Goal: Information Seeking & Learning: Learn about a topic

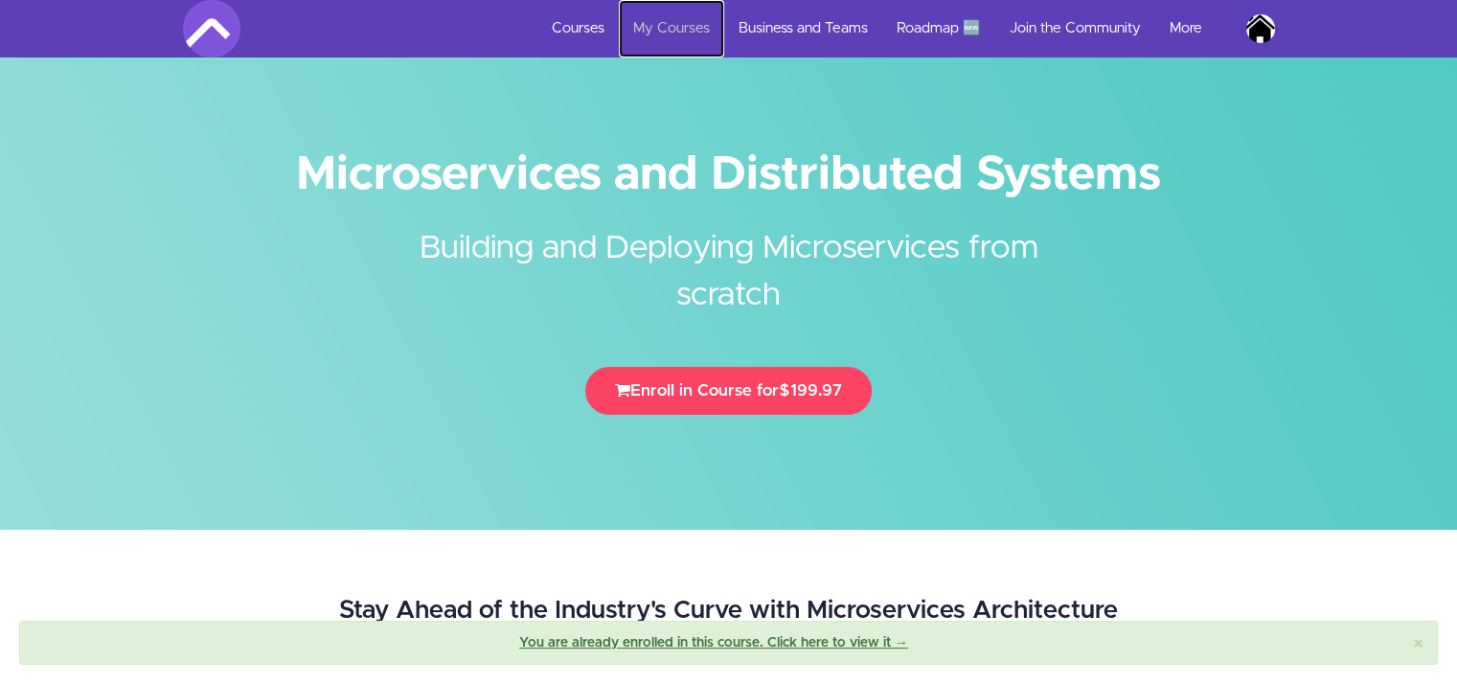
click at [694, 27] on link "My Courses" at bounding box center [671, 28] width 105 height 57
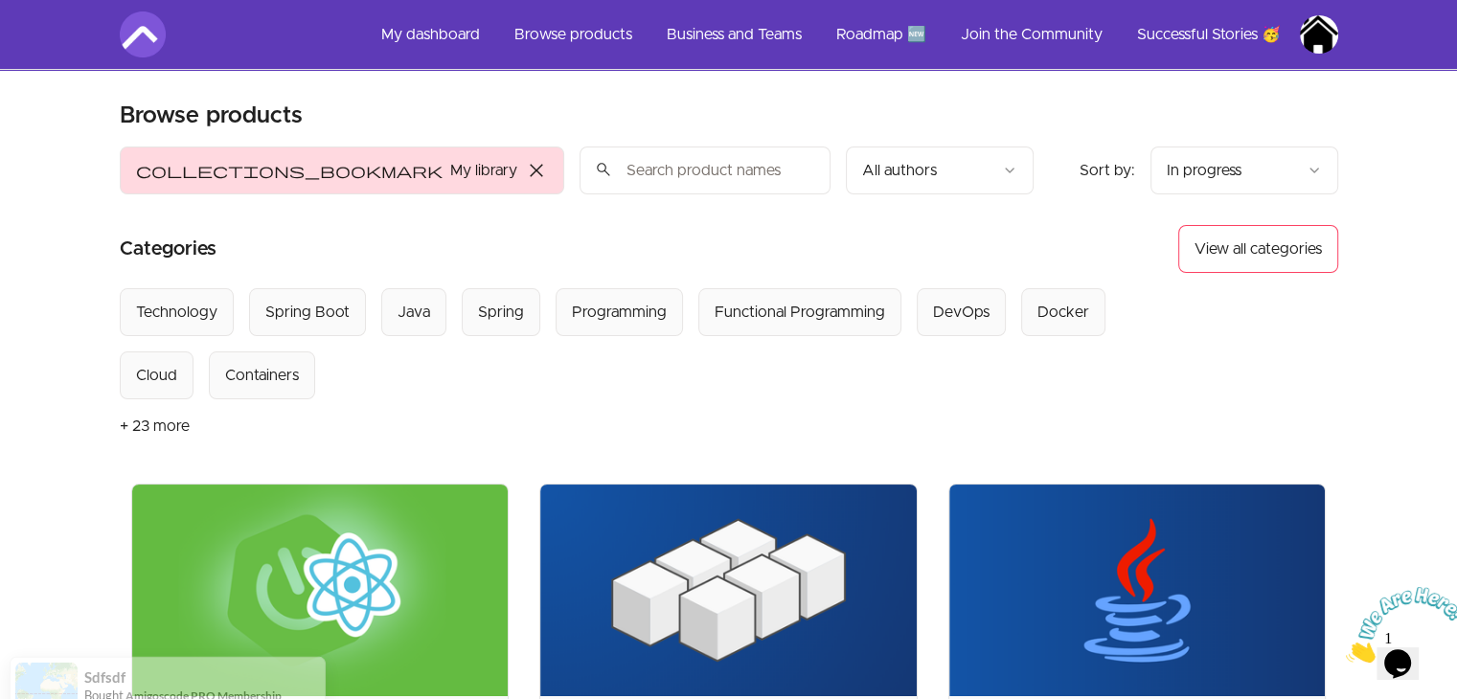
click at [770, 536] on img at bounding box center [728, 591] width 376 height 212
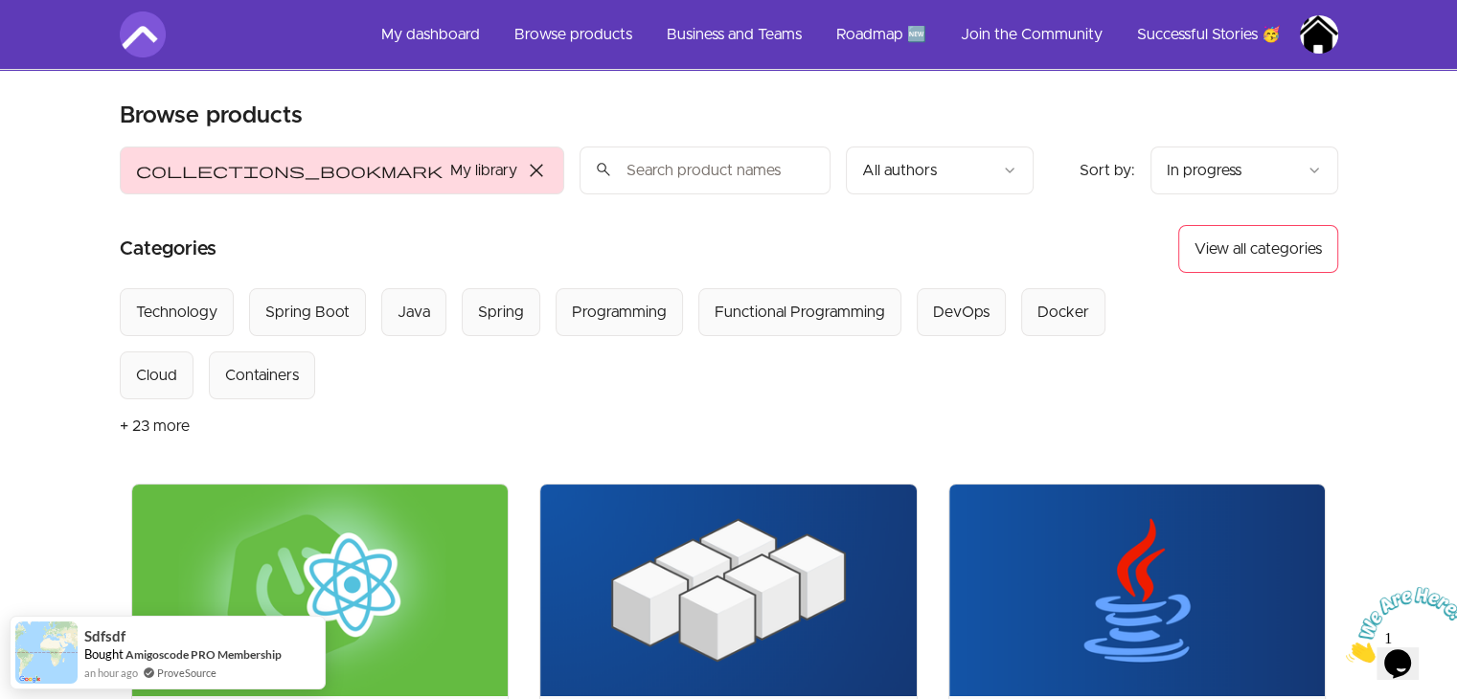
click at [770, 536] on img at bounding box center [728, 591] width 376 height 212
click at [773, 527] on img at bounding box center [728, 591] width 376 height 212
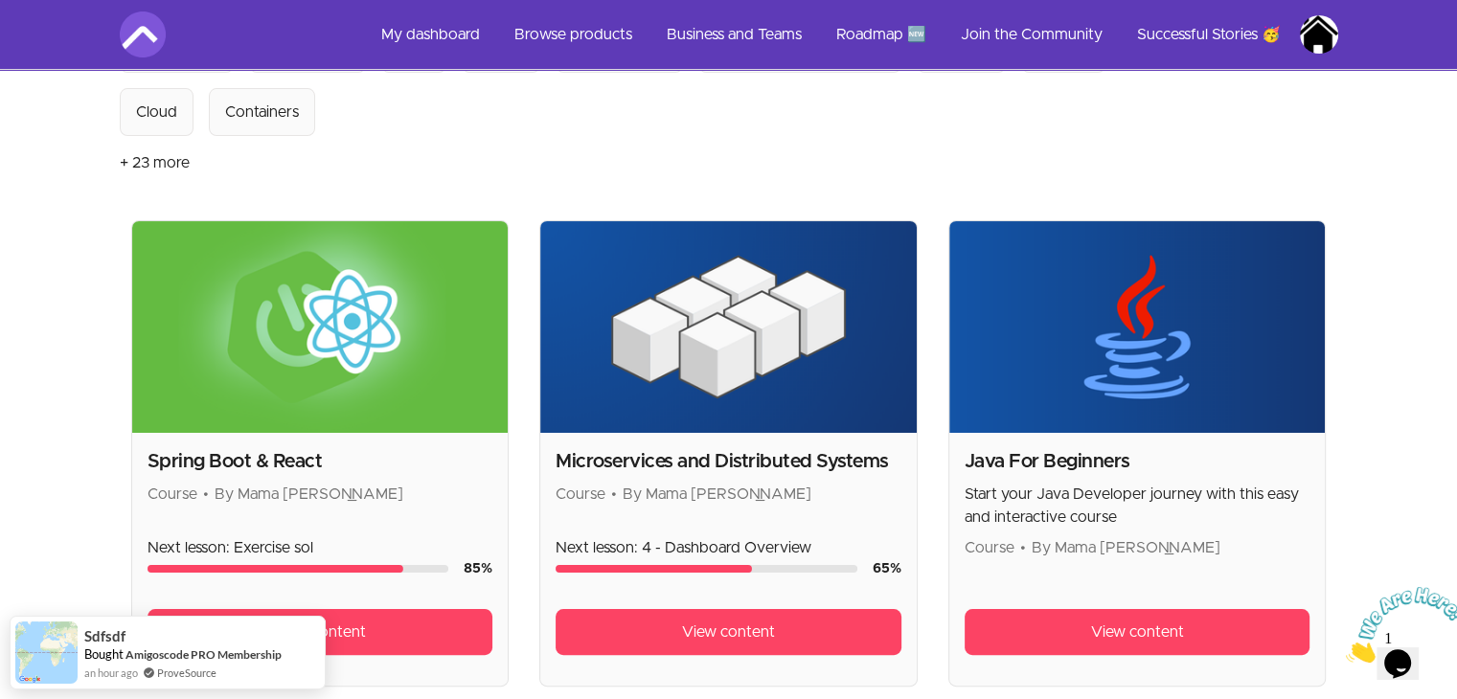
scroll to position [270, 0]
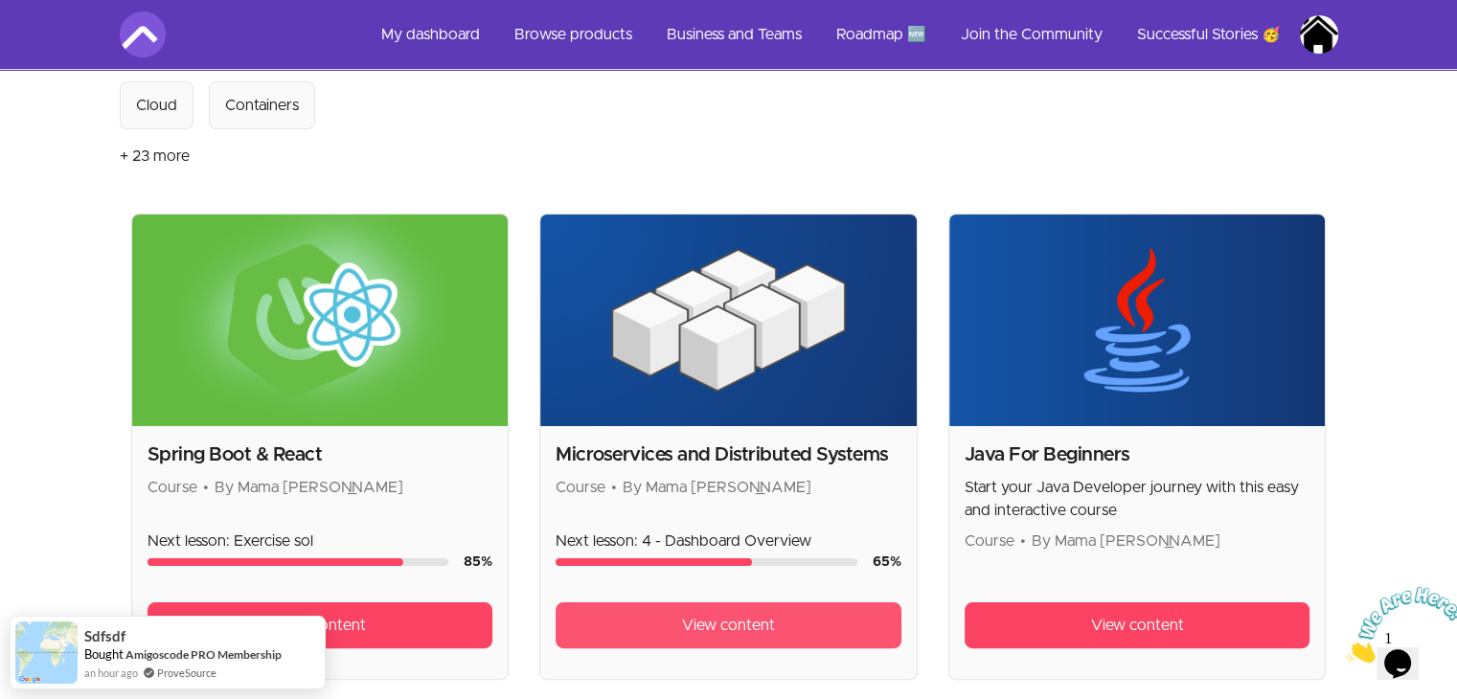
click at [622, 629] on link "View content" at bounding box center [729, 626] width 346 height 46
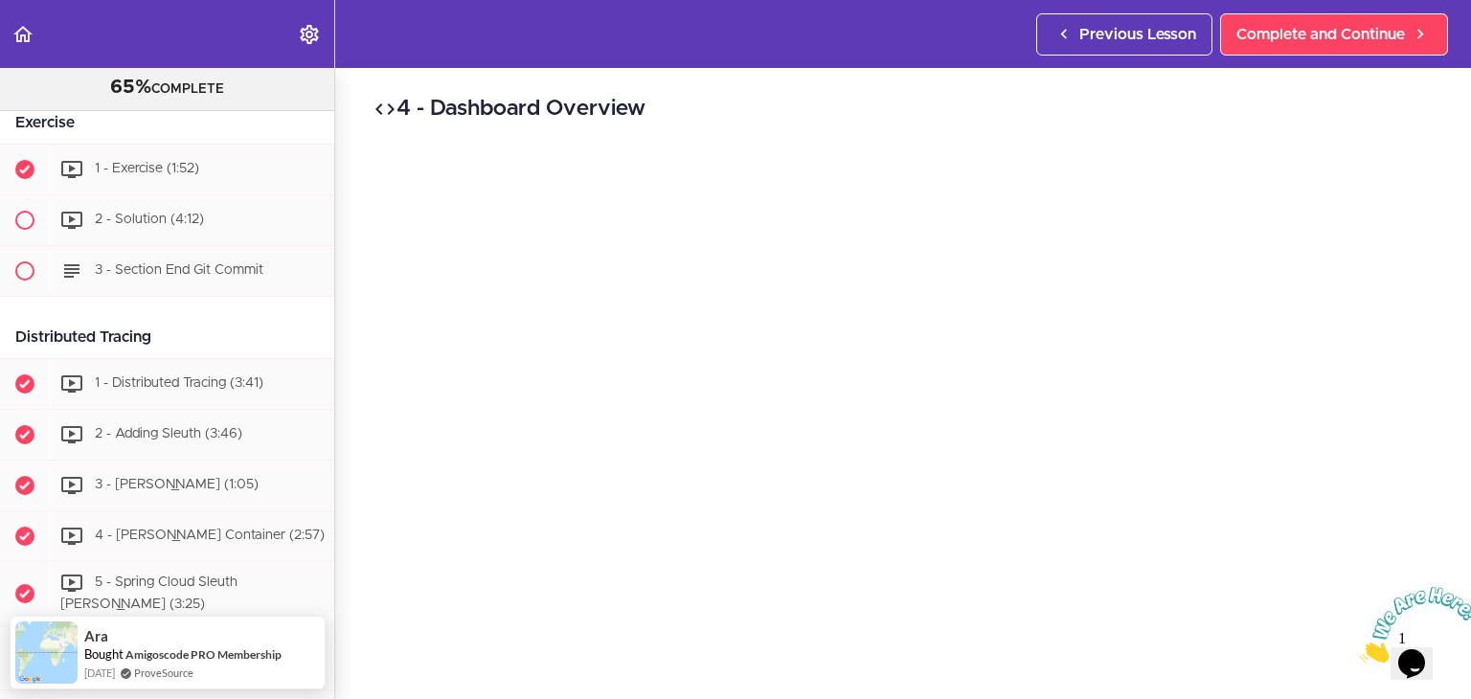
scroll to position [2517, 0]
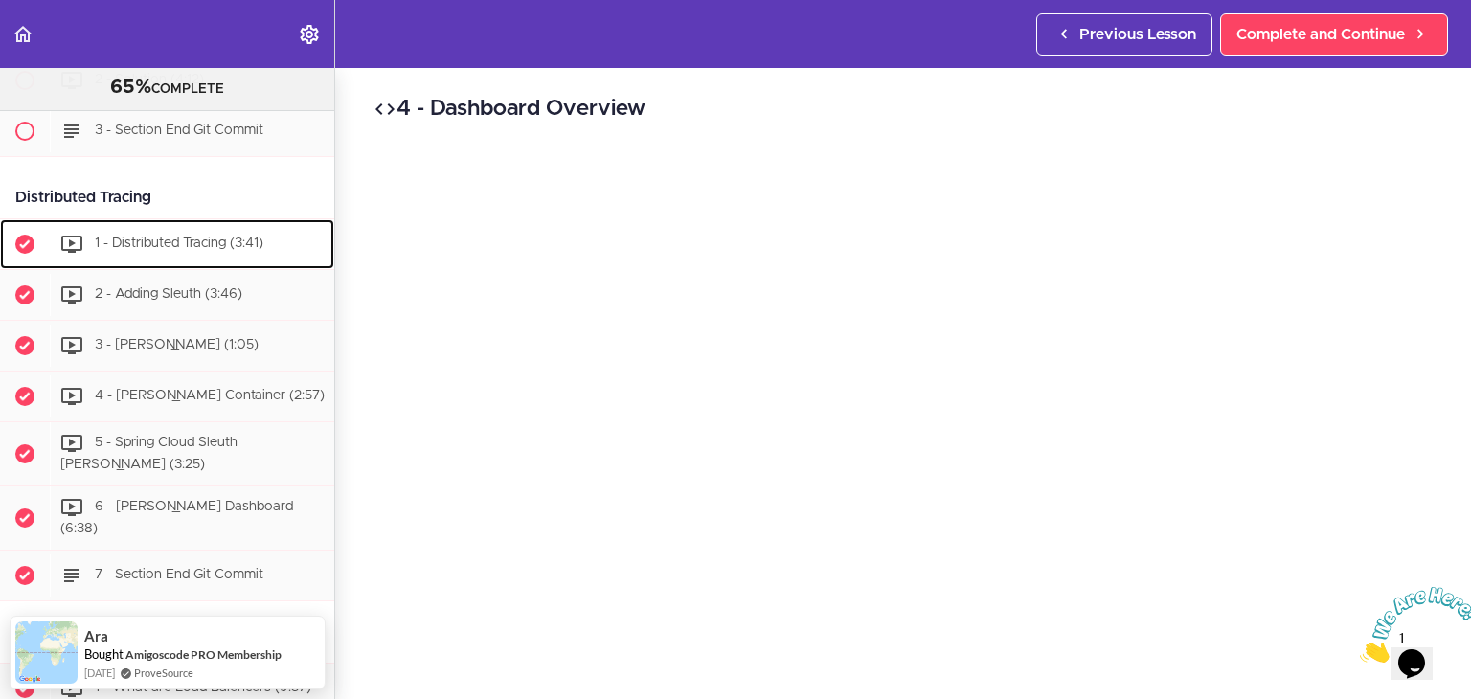
click at [168, 243] on span "1 - Distributed Tracing (3:41)" at bounding box center [179, 244] width 169 height 13
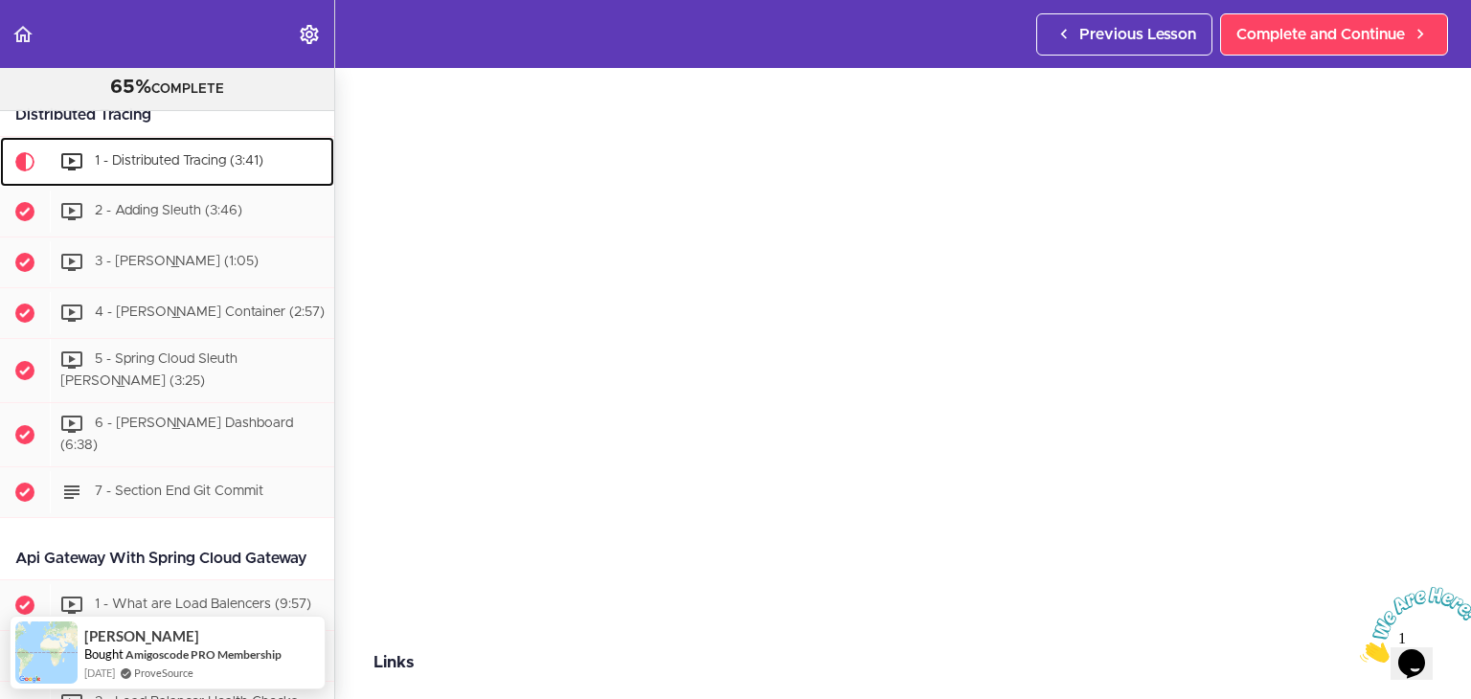
scroll to position [98, 0]
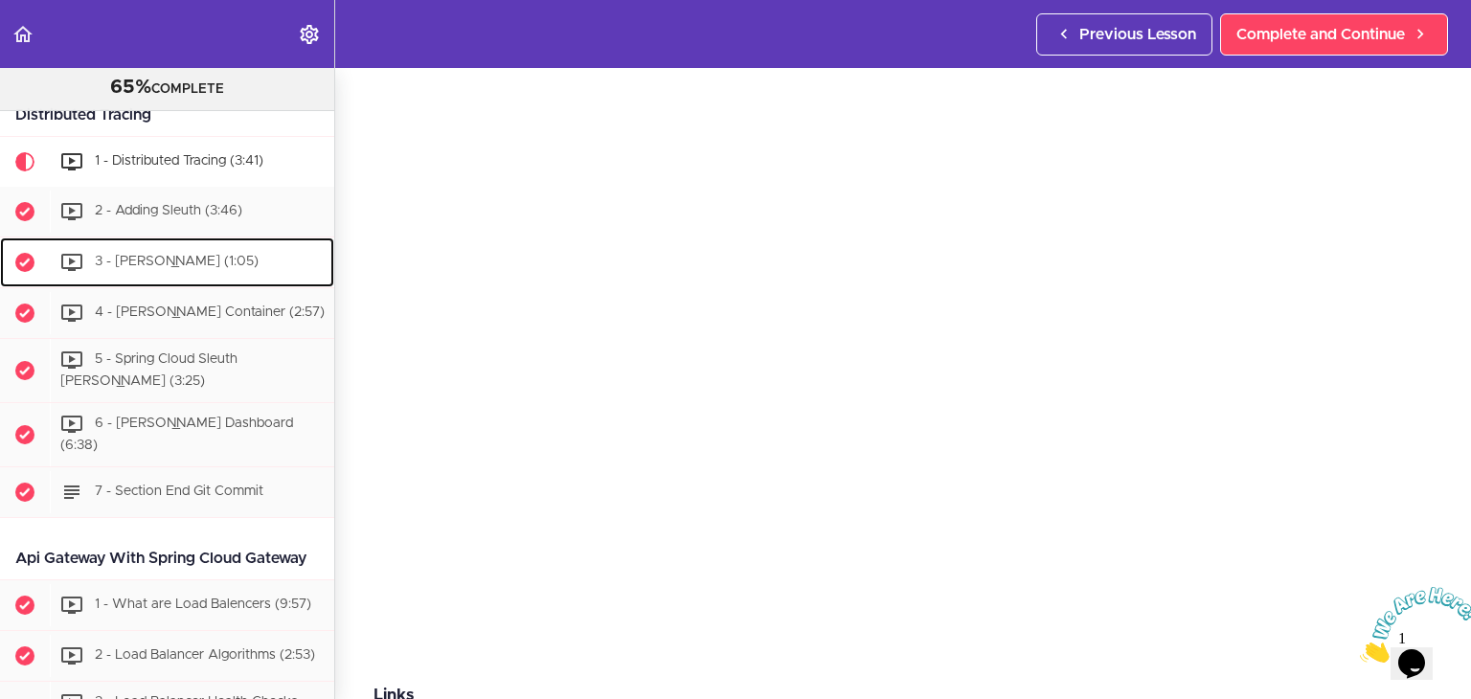
click at [141, 262] on span "3 - [PERSON_NAME] (1:05)" at bounding box center [177, 262] width 164 height 13
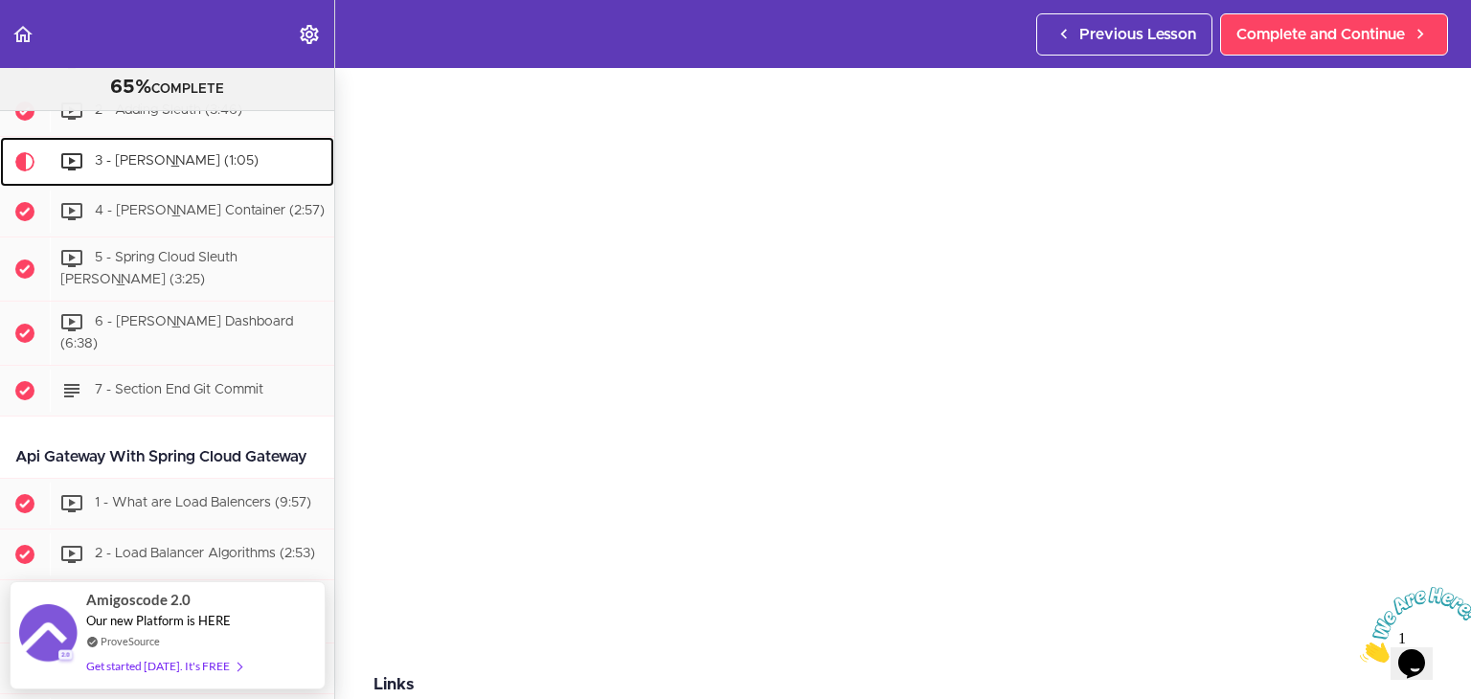
scroll to position [111, 0]
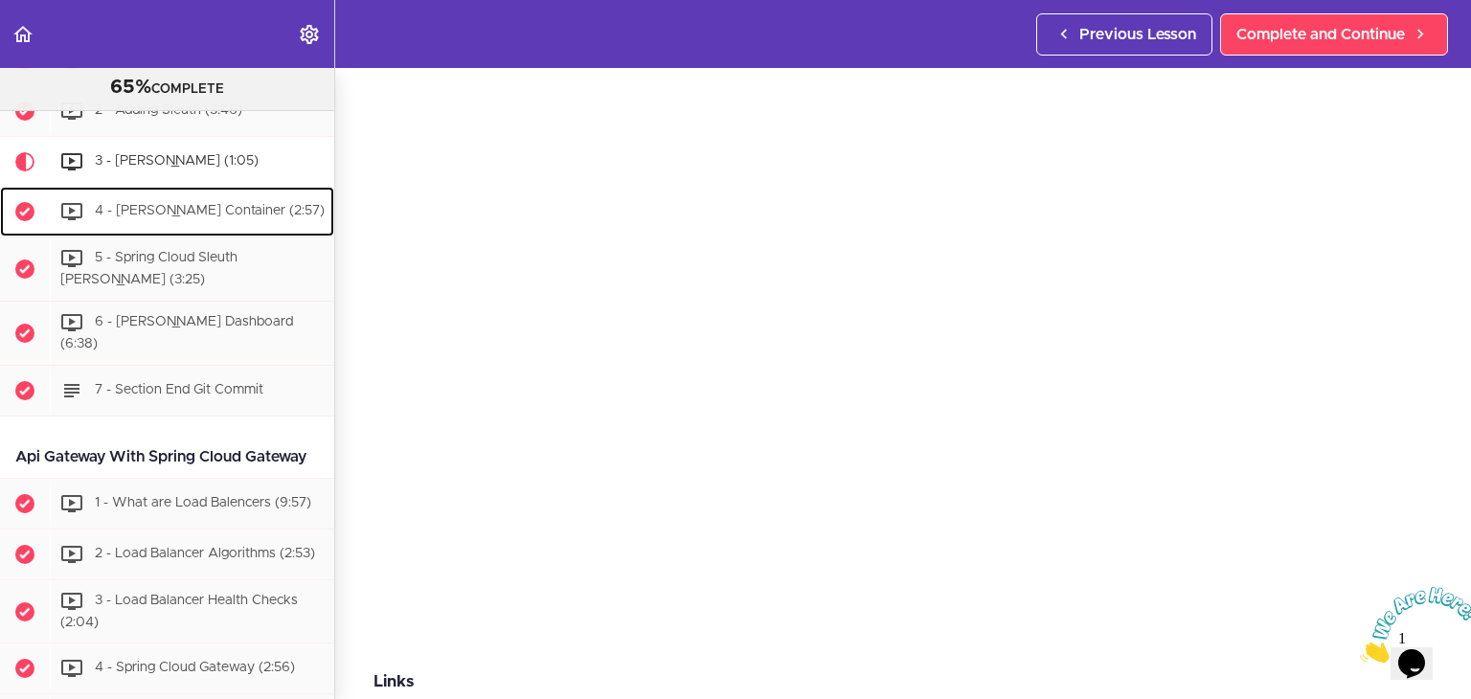
click at [163, 208] on span "4 - [PERSON_NAME] Container (2:57)" at bounding box center [210, 211] width 230 height 13
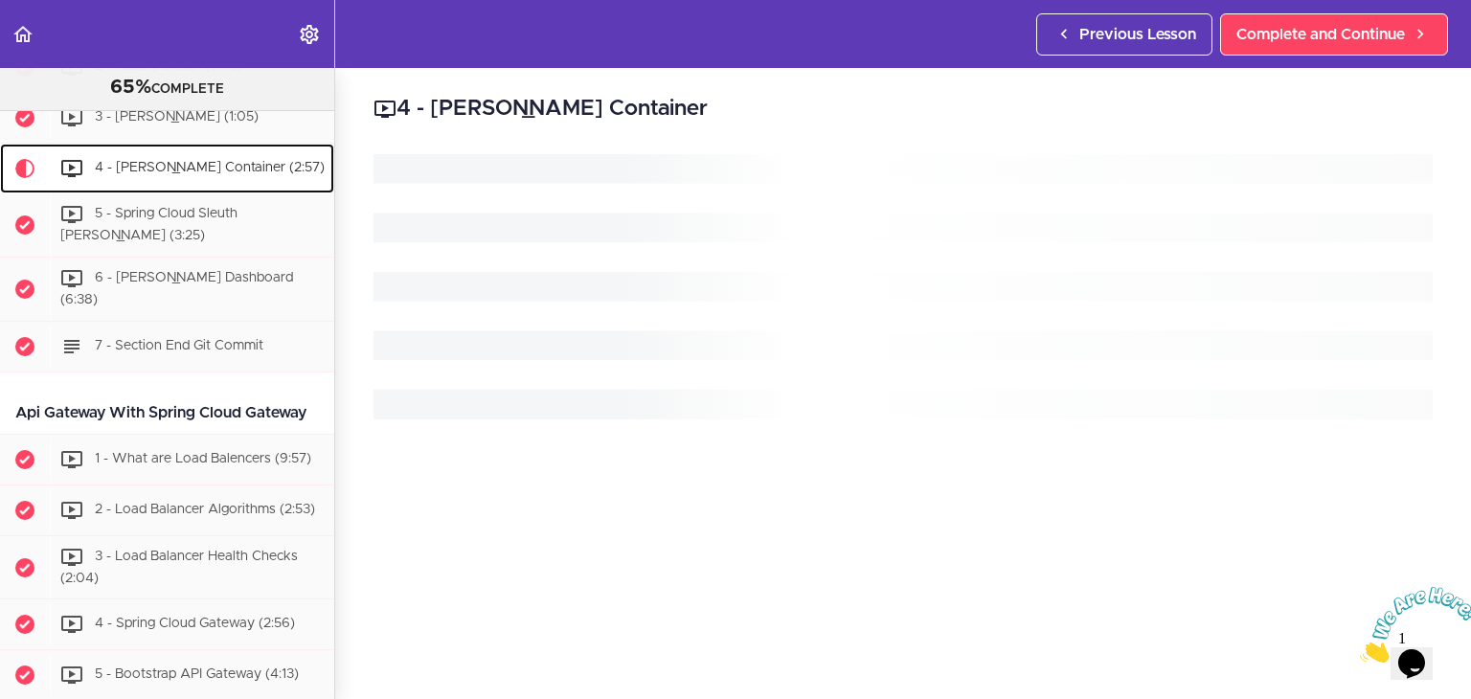
scroll to position [2751, 0]
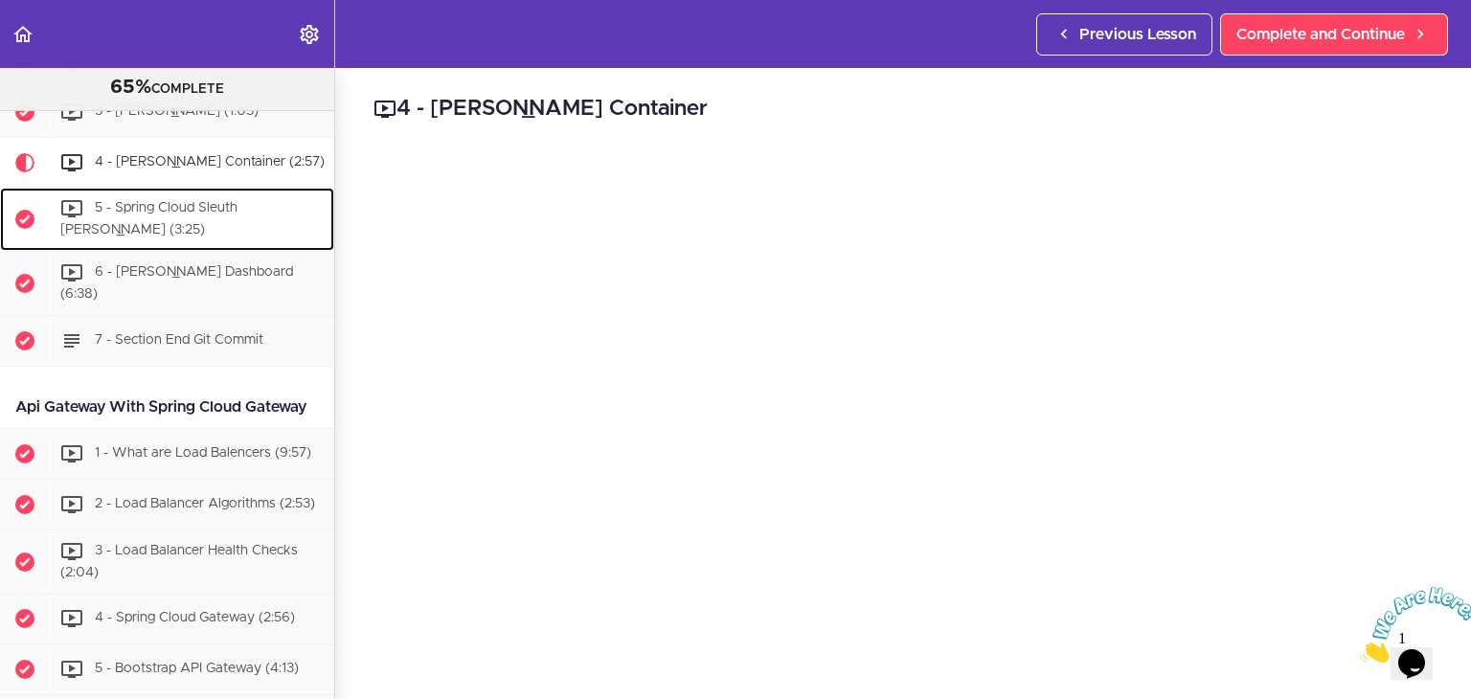
click at [135, 221] on div "5 - Spring Cloud Sleuth [PERSON_NAME] (3:25)" at bounding box center [192, 219] width 284 height 63
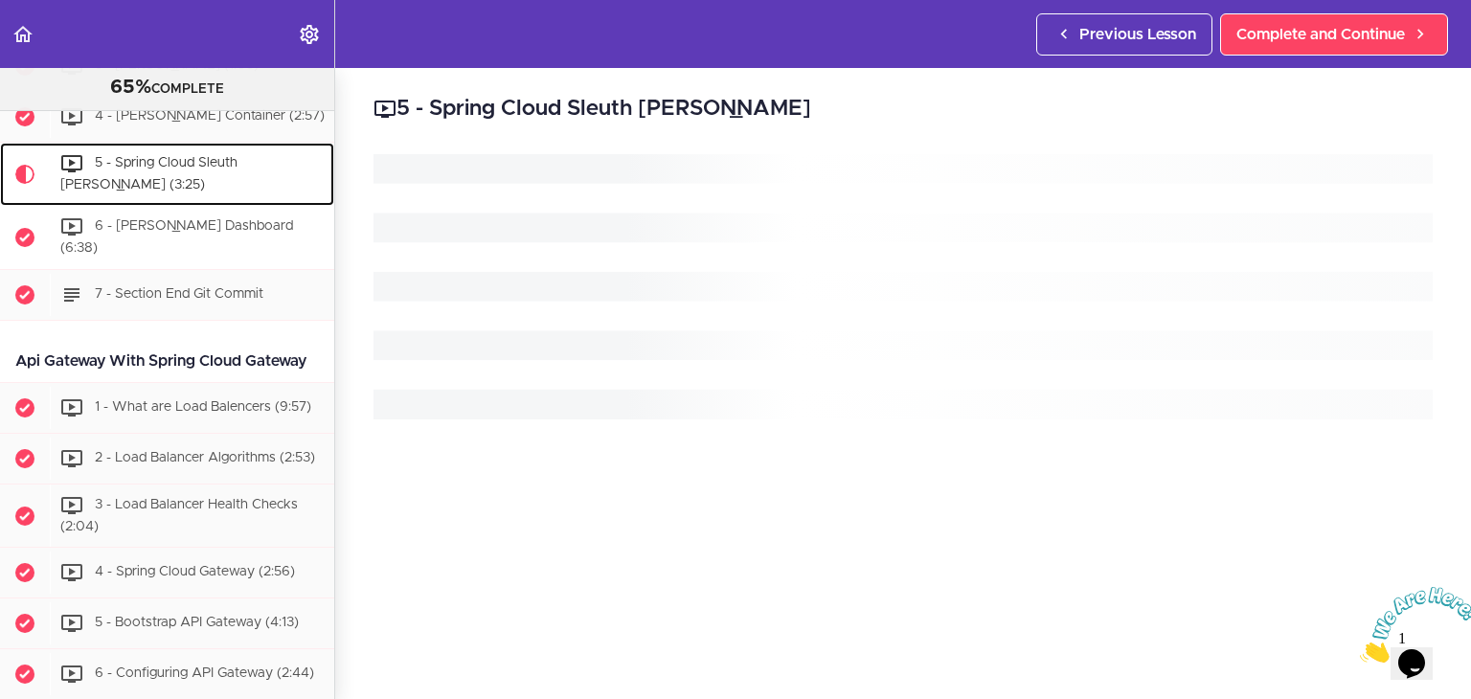
scroll to position [2803, 0]
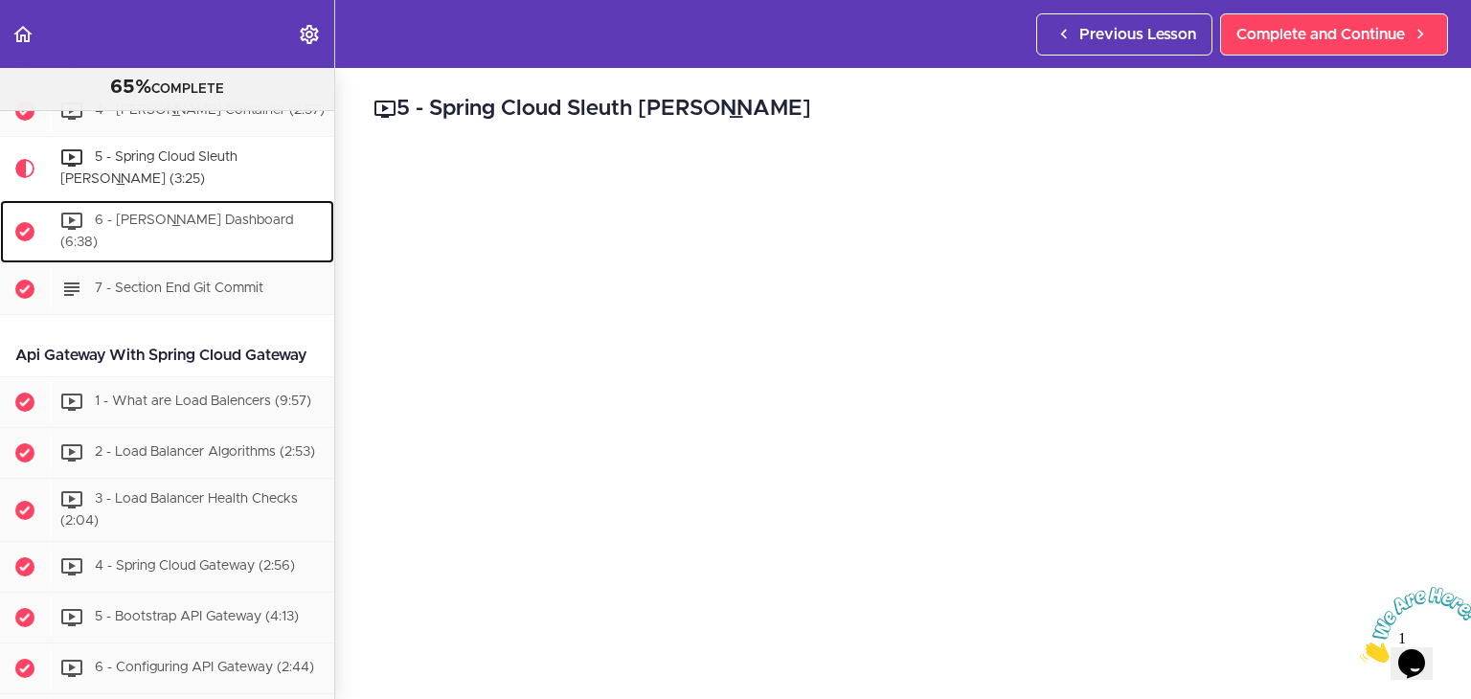
click at [191, 223] on span "6 - [PERSON_NAME] Dashboard (6:38)" at bounding box center [176, 231] width 233 height 35
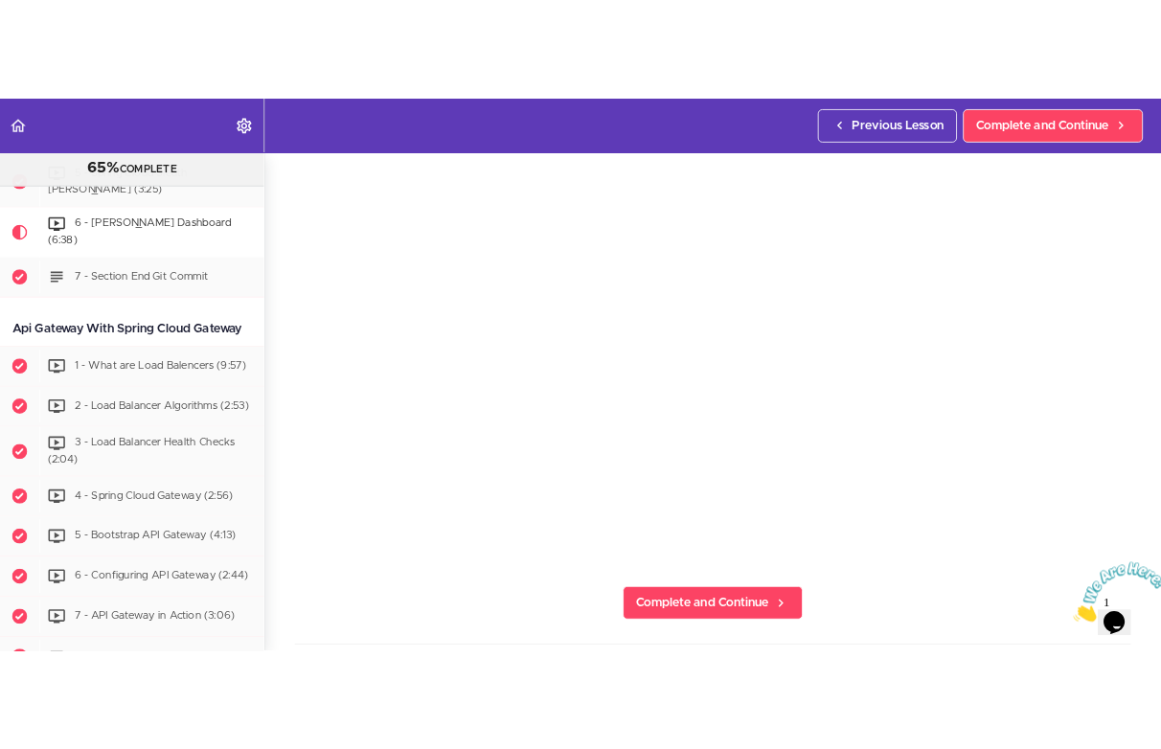
scroll to position [144, 0]
